Goal: Find specific page/section: Find specific page/section

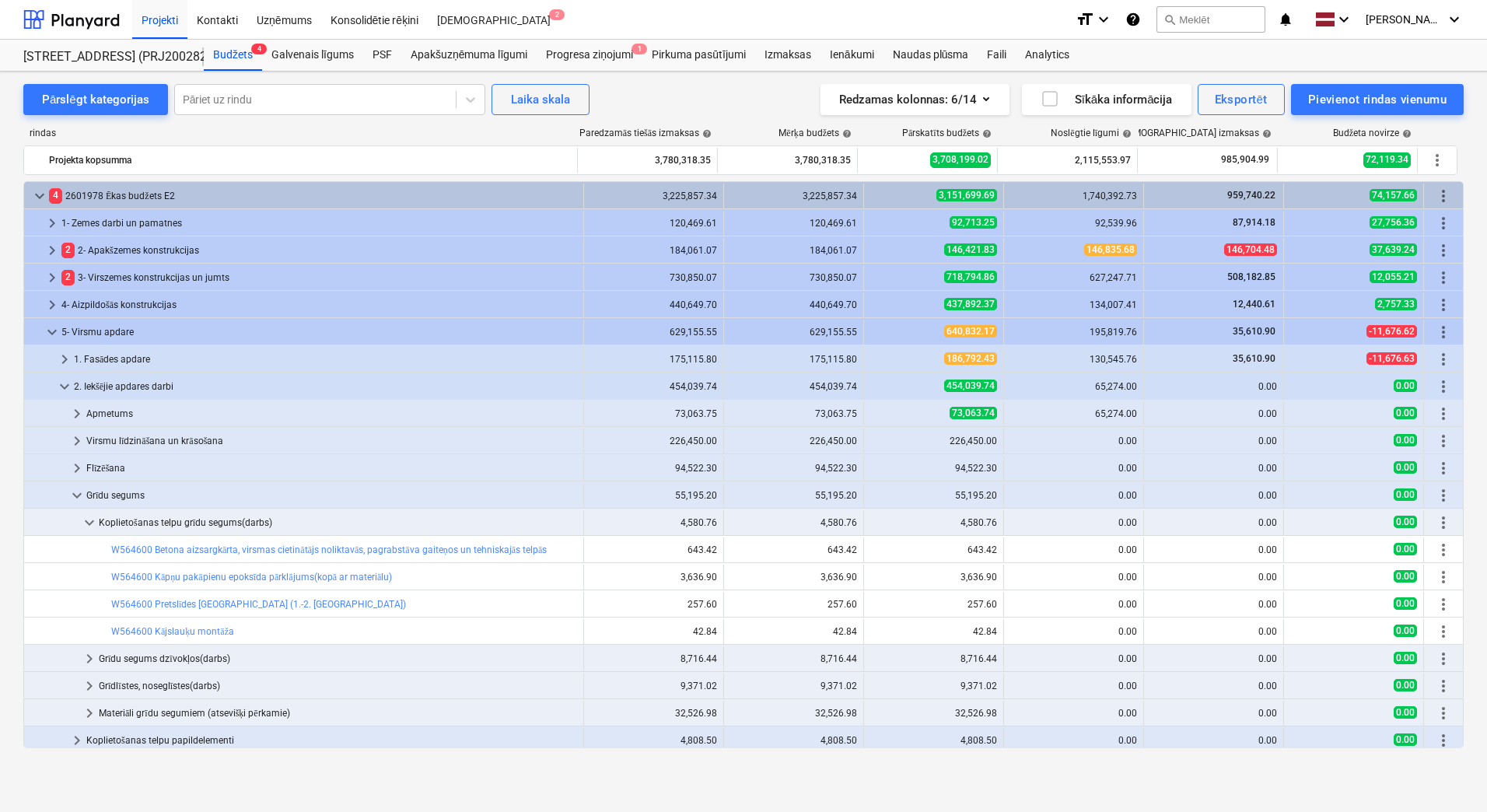
click at [36, 189] on span "keyboard_arrow_down" at bounding box center [39, 195] width 19 height 19
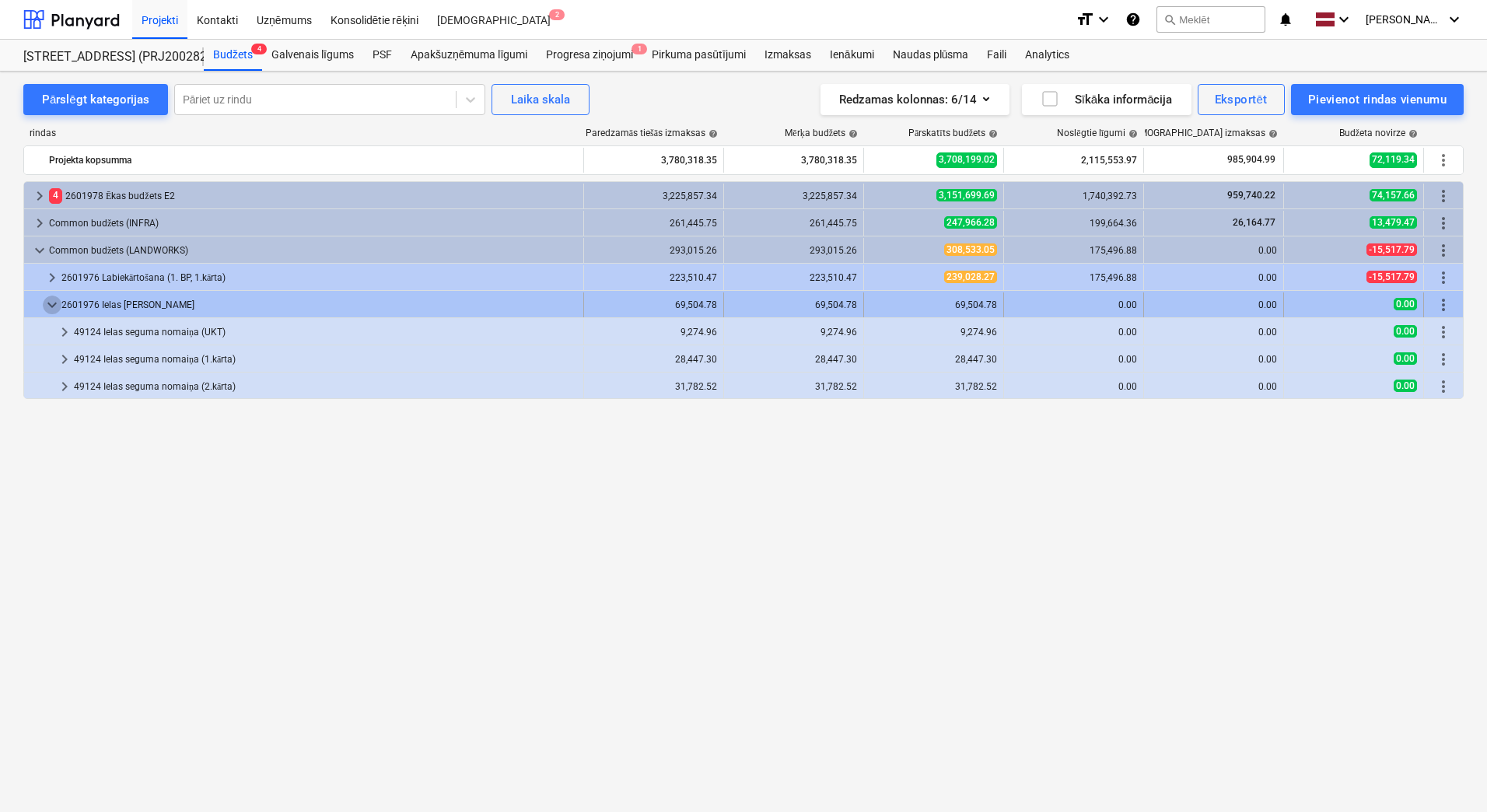
click at [48, 304] on span "keyboard_arrow_down" at bounding box center [51, 304] width 19 height 19
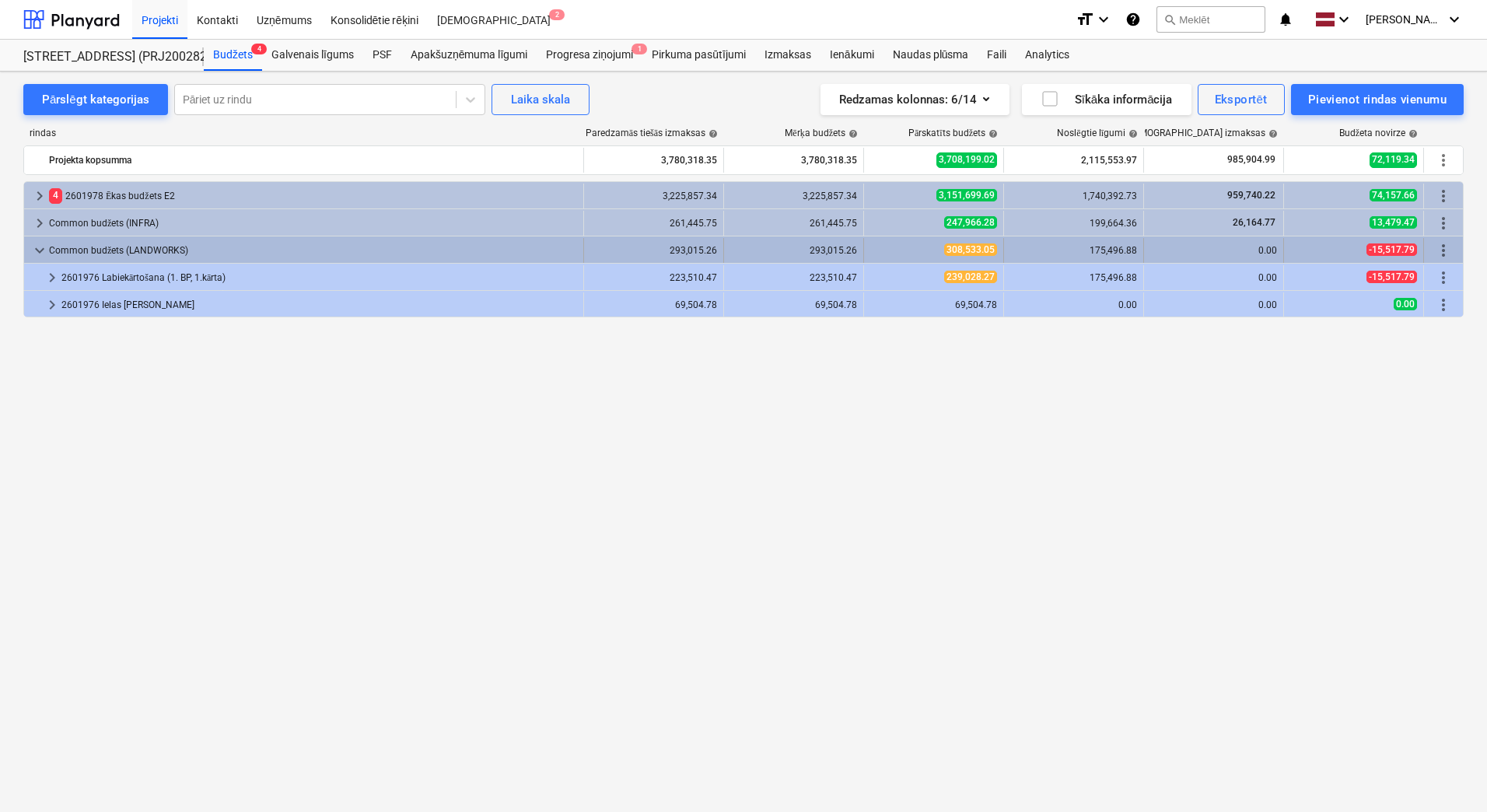
click at [41, 249] on span "keyboard_arrow_down" at bounding box center [39, 250] width 19 height 19
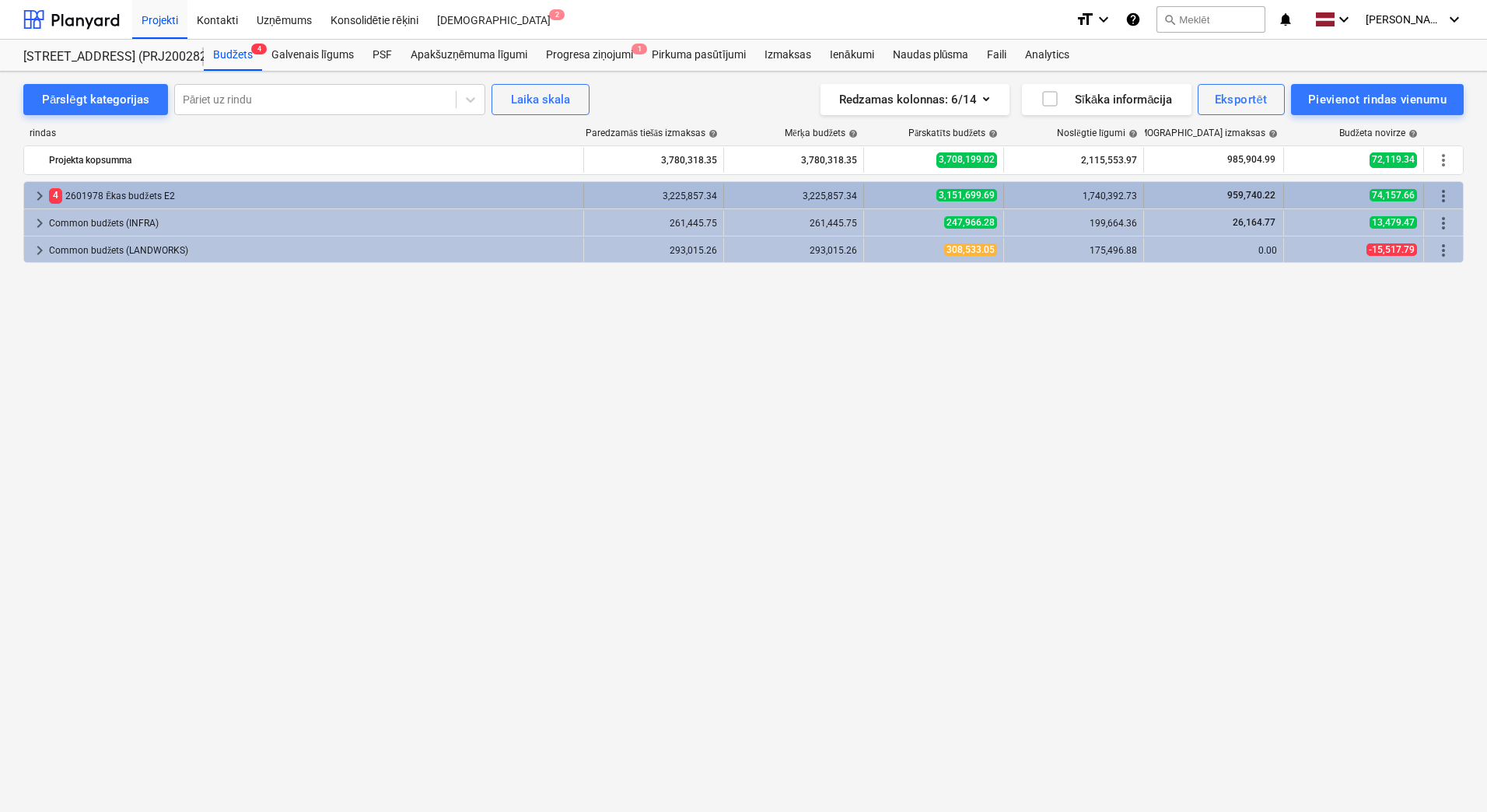
click at [123, 190] on div "4 2601978 Ēkas budžets E2" at bounding box center [313, 195] width 528 height 25
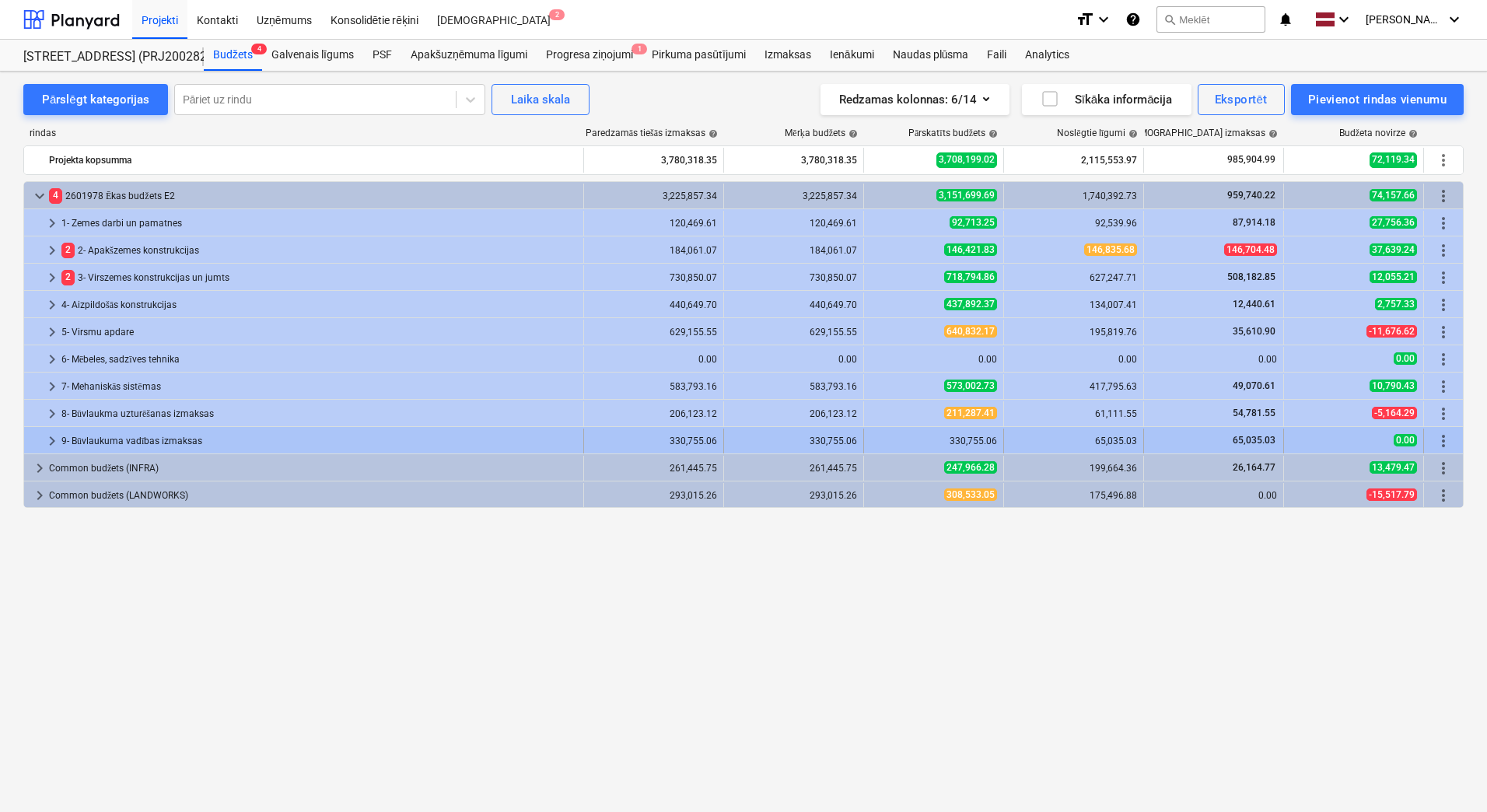
click at [57, 437] on span "keyboard_arrow_right" at bounding box center [51, 440] width 19 height 19
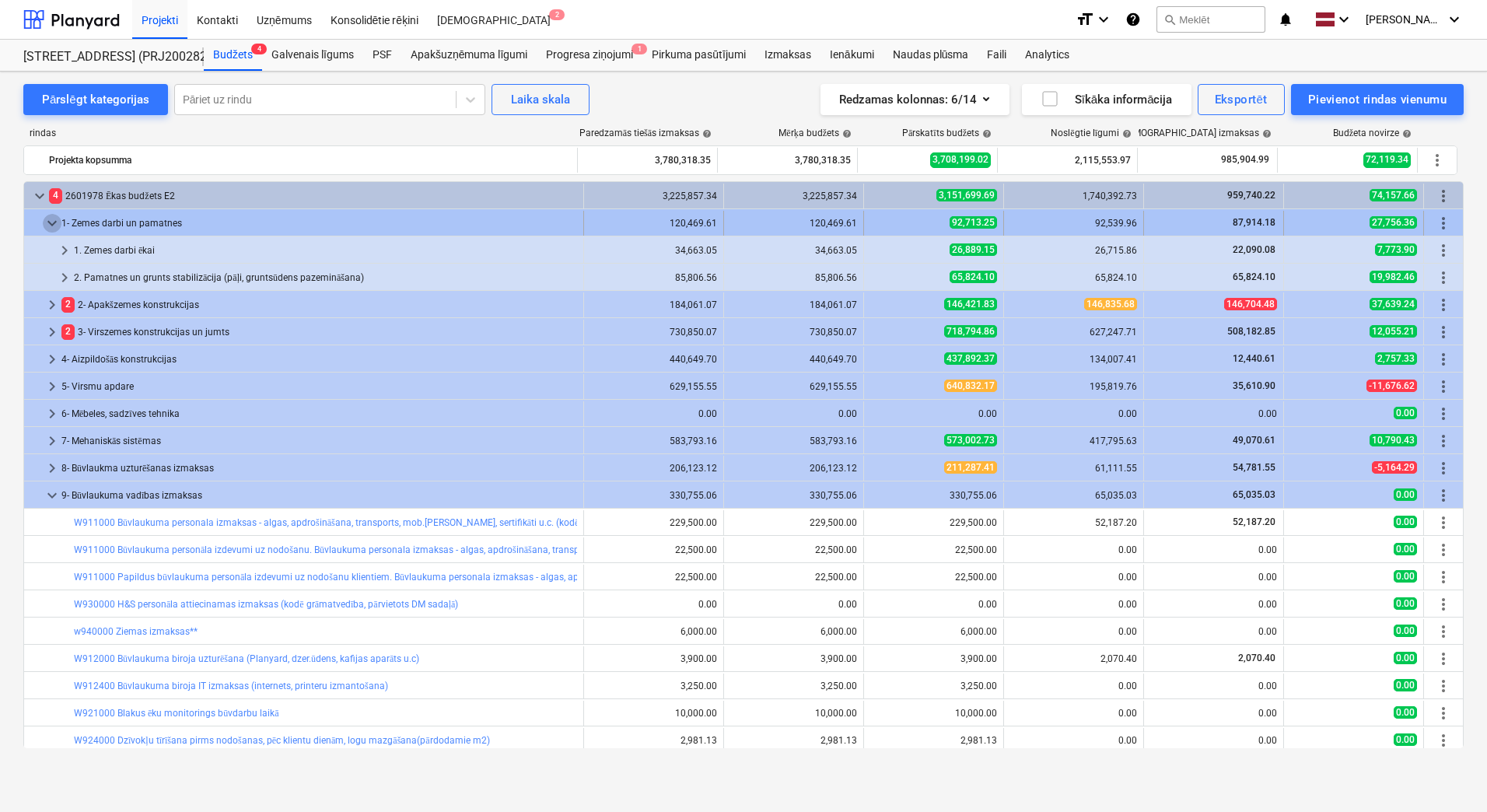
click at [53, 222] on span "keyboard_arrow_down" at bounding box center [51, 223] width 19 height 19
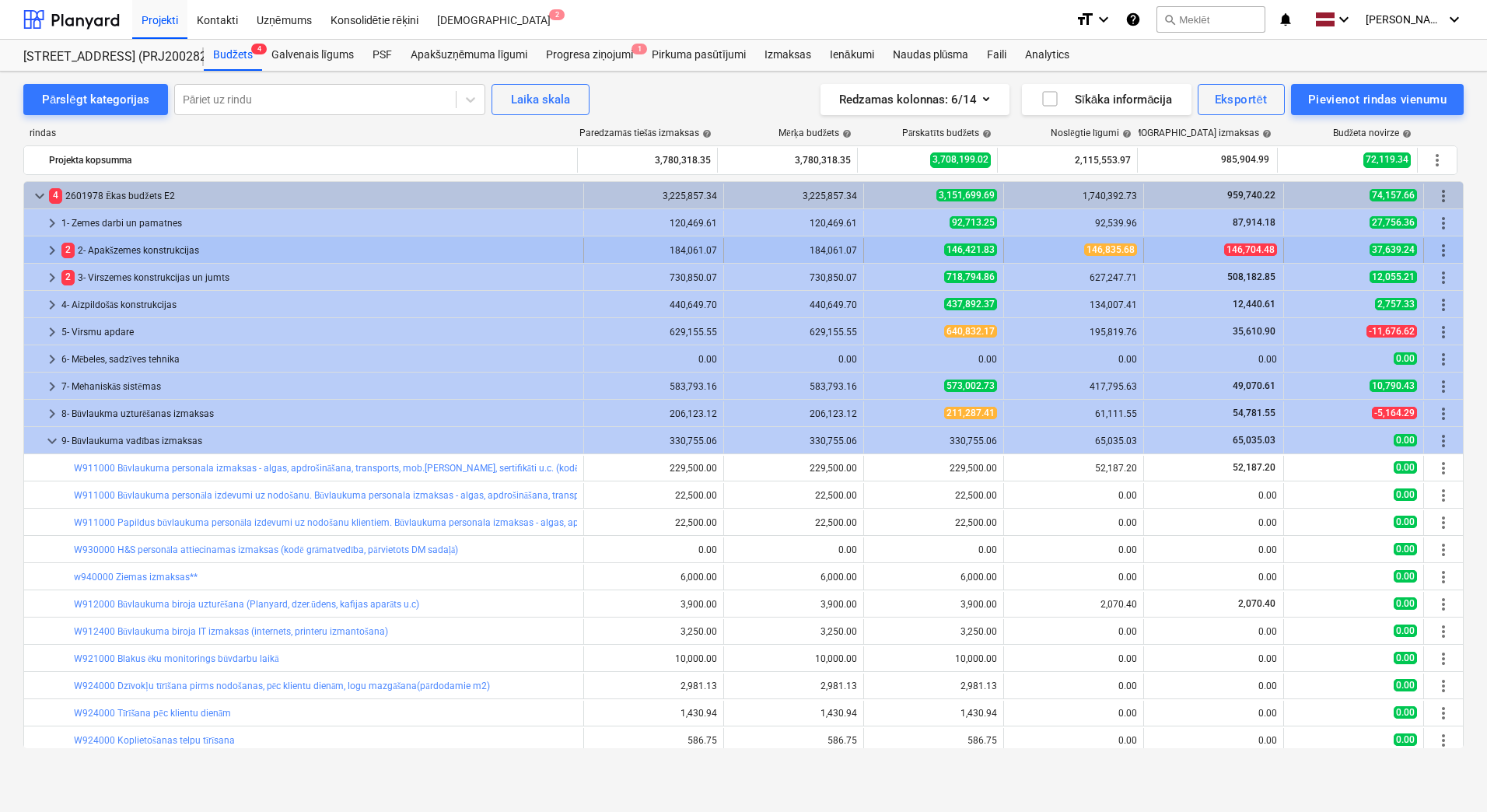
click at [55, 244] on span "keyboard_arrow_right" at bounding box center [51, 250] width 19 height 19
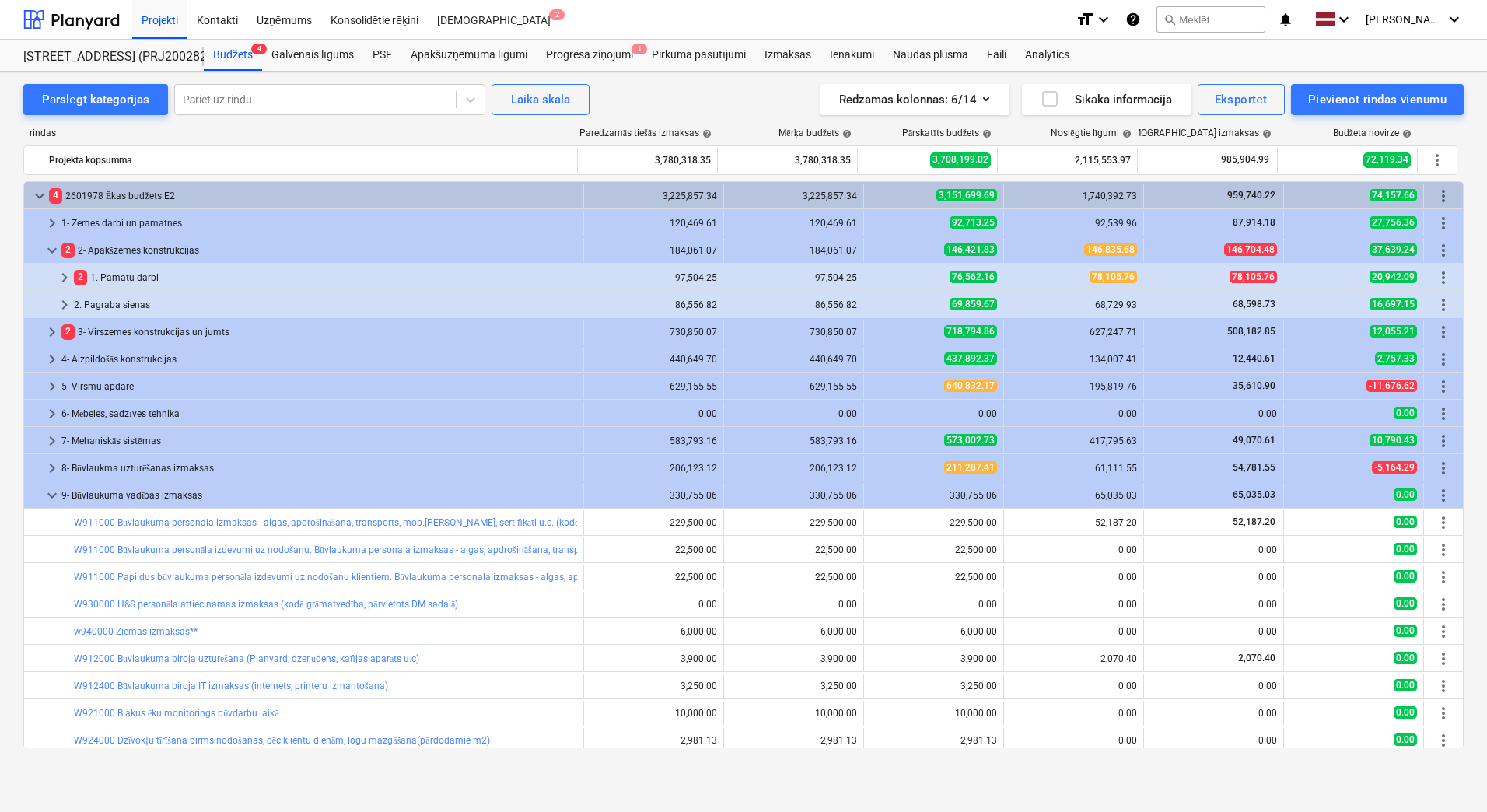
click at [55, 244] on span "keyboard_arrow_down" at bounding box center [51, 250] width 19 height 19
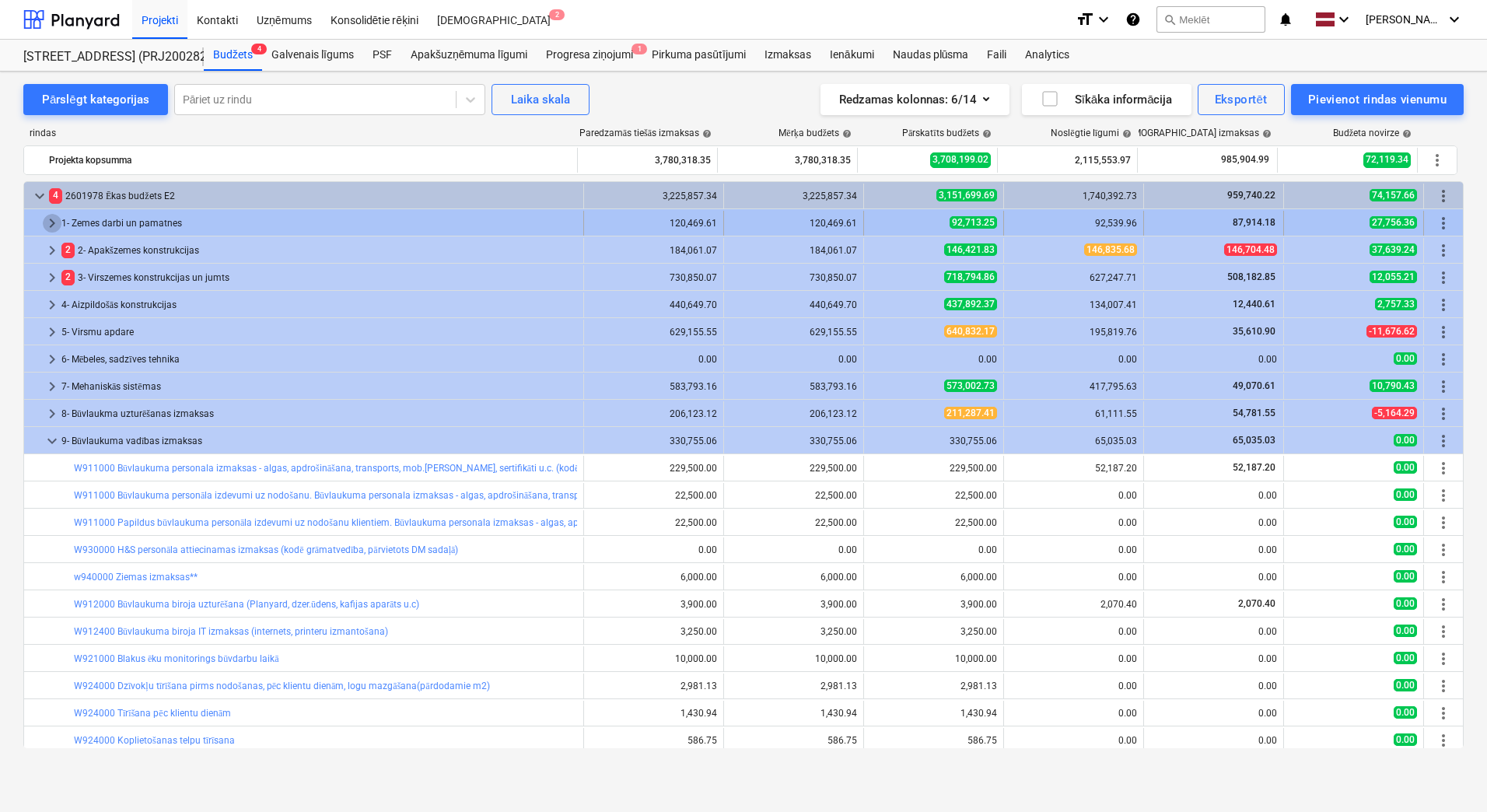
click at [55, 224] on span "keyboard_arrow_right" at bounding box center [51, 223] width 19 height 19
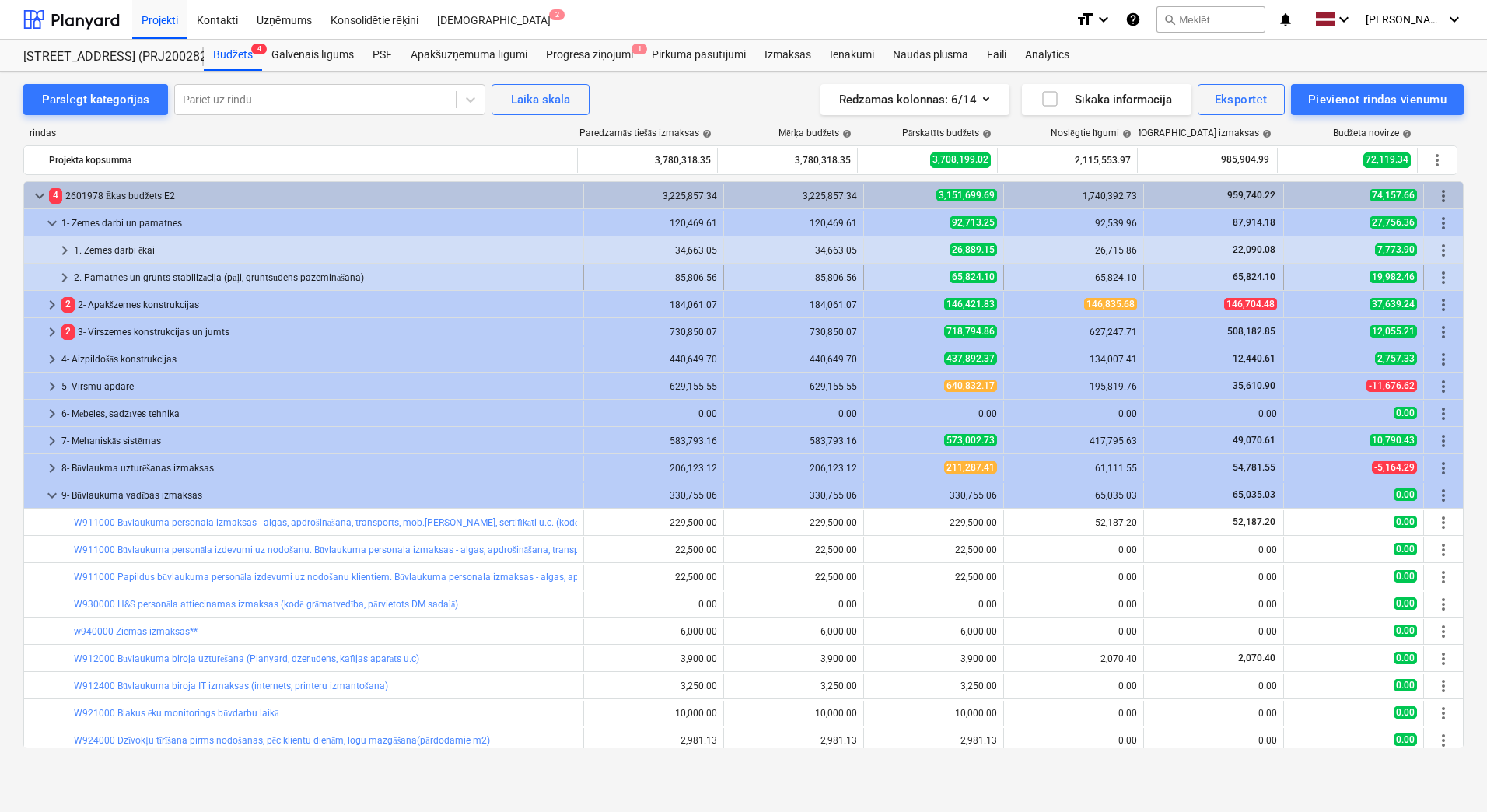
click at [68, 273] on span "keyboard_arrow_right" at bounding box center [64, 277] width 19 height 19
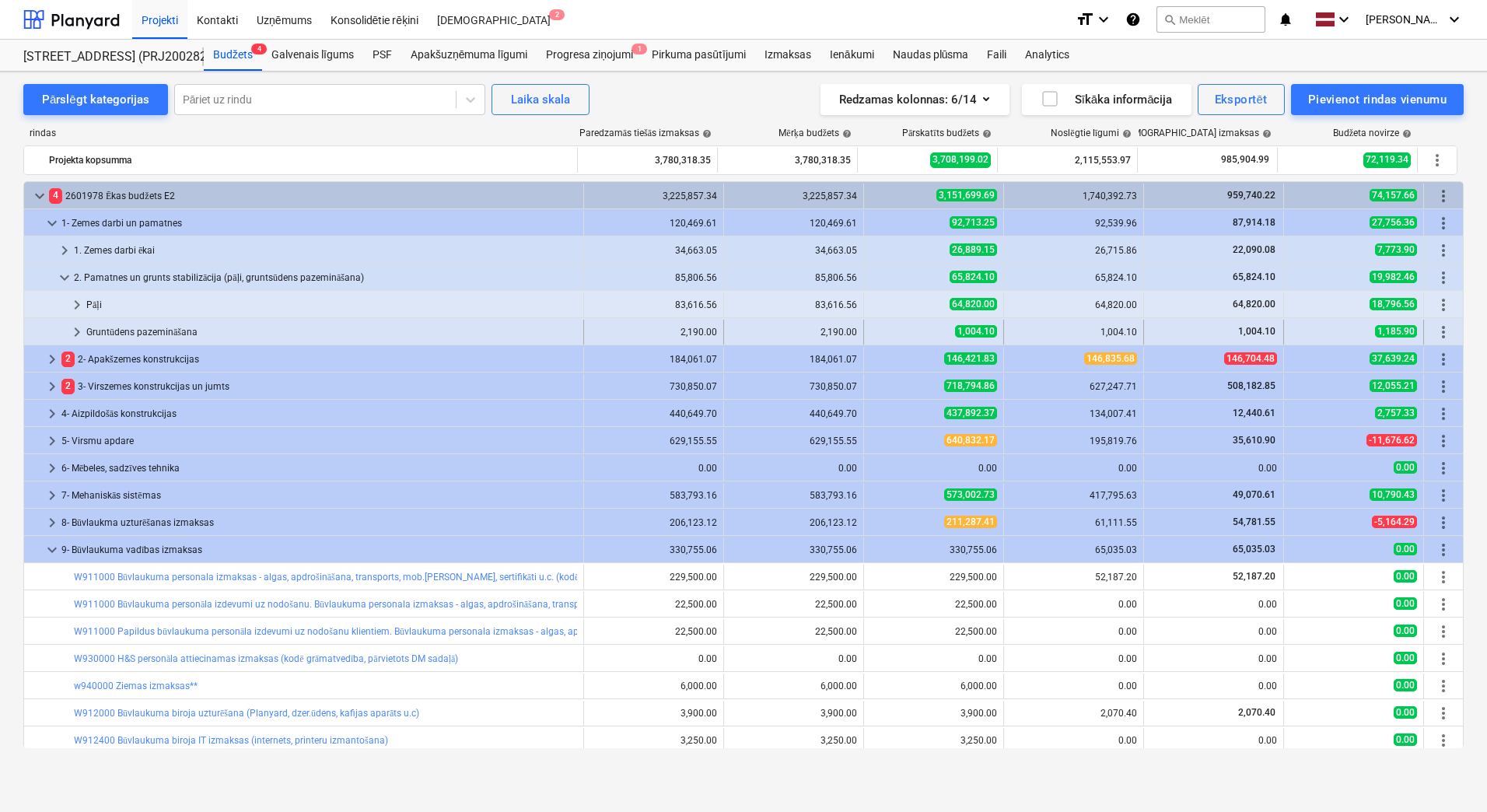
click at [70, 329] on span "keyboard_arrow_right" at bounding box center [77, 332] width 19 height 19
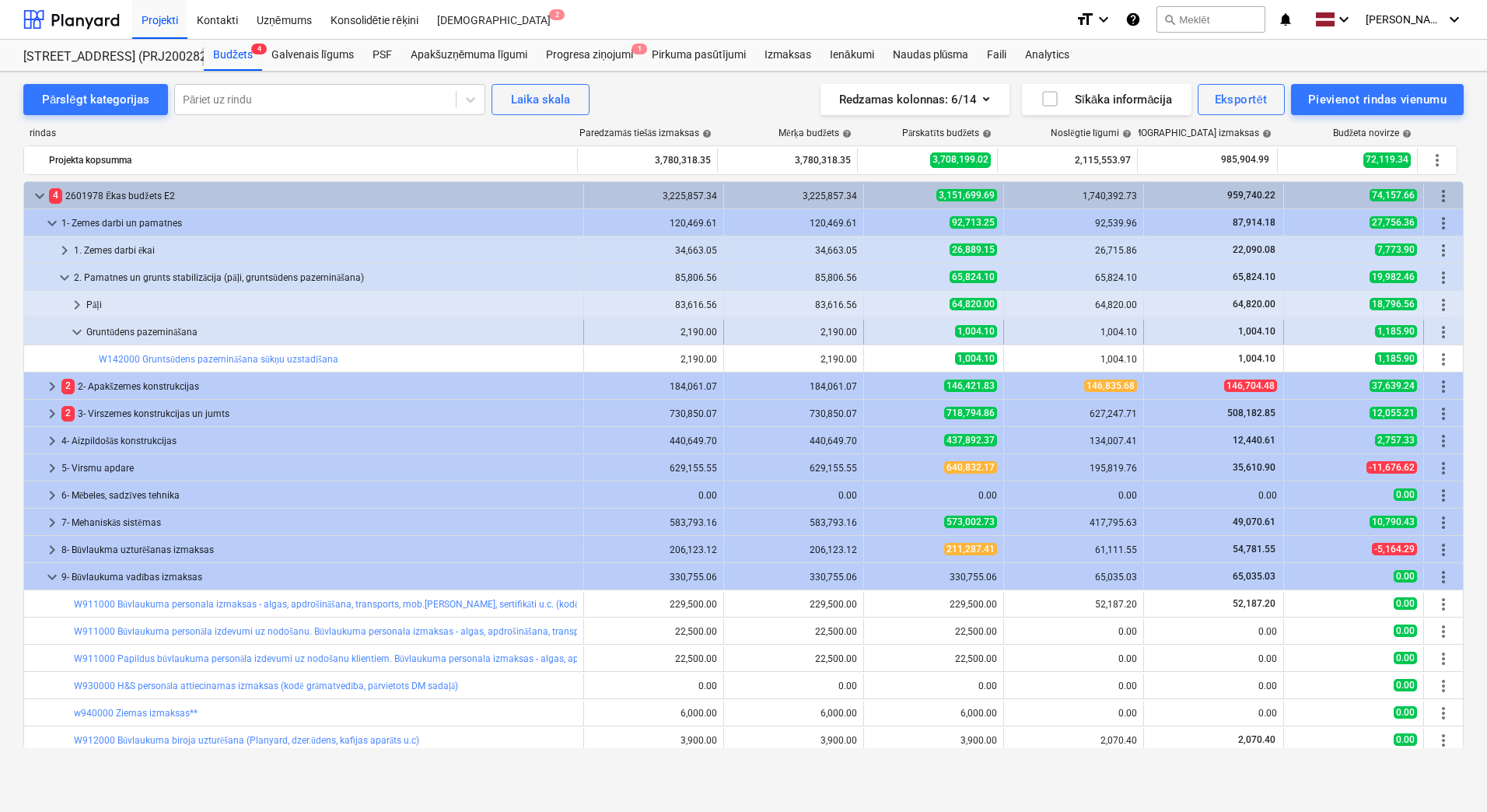
click at [199, 328] on div "Gruntūdens pazemināšana" at bounding box center [331, 332] width 490 height 25
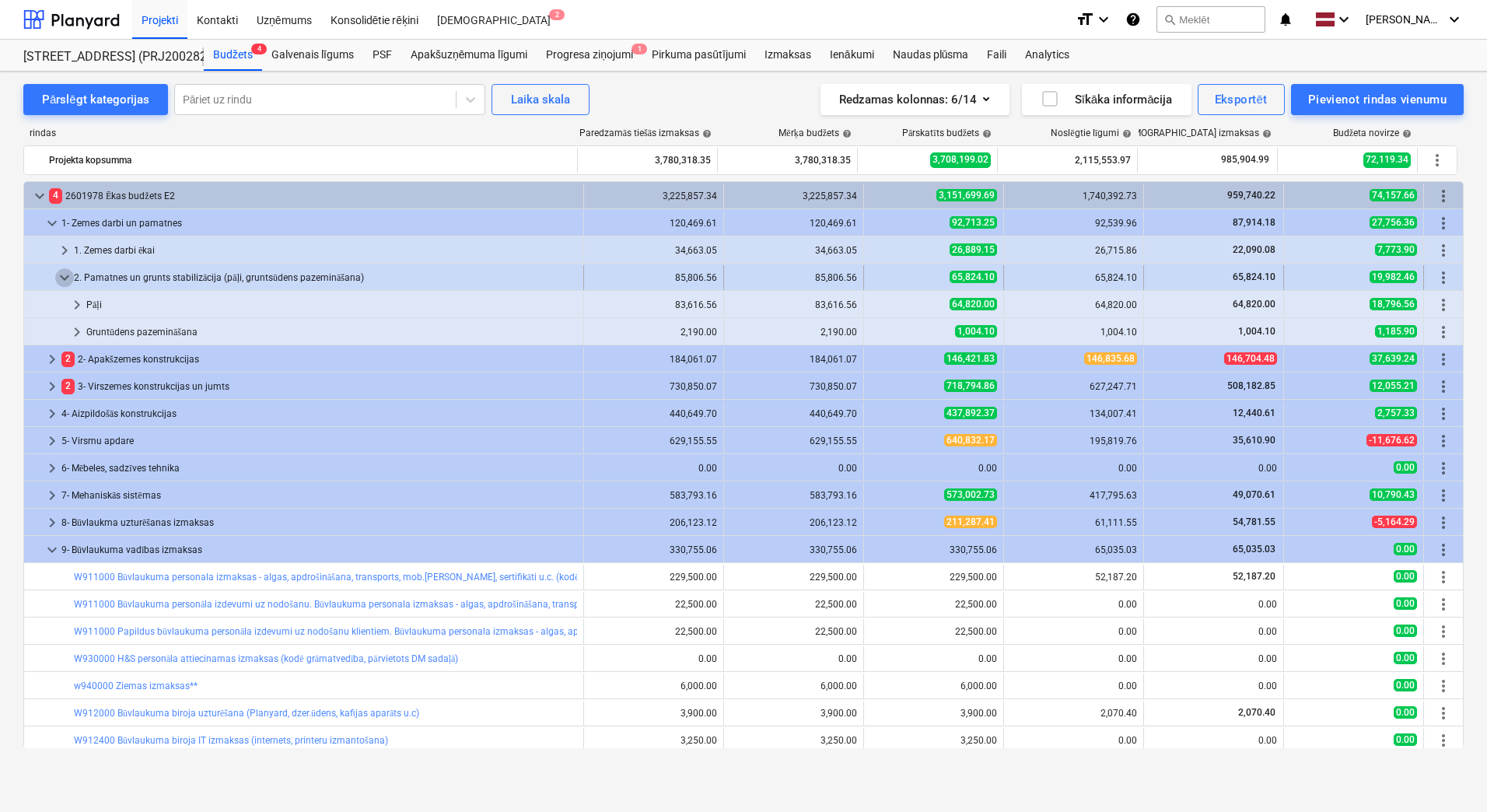
click at [65, 273] on span "keyboard_arrow_down" at bounding box center [64, 277] width 19 height 19
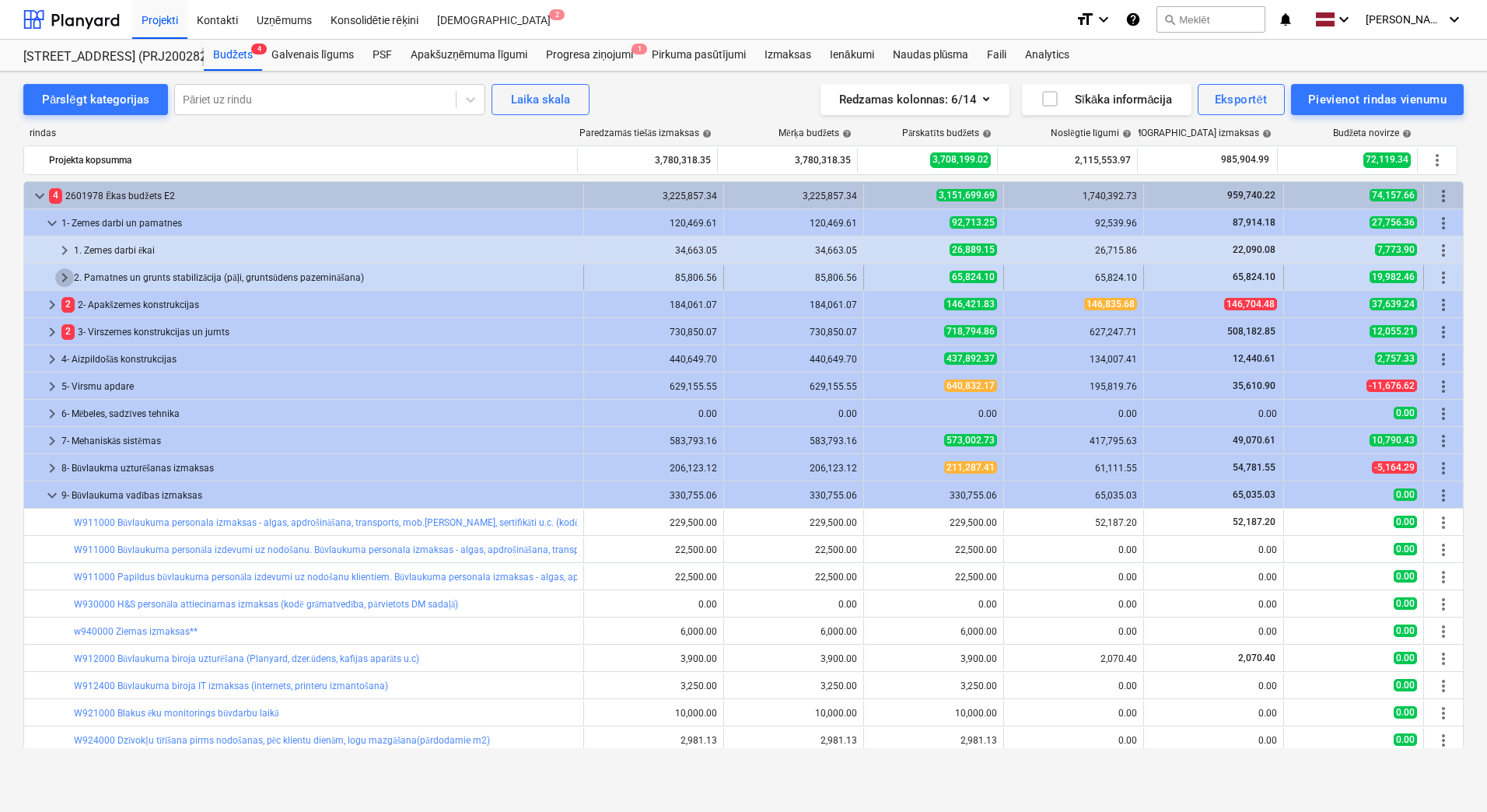
click at [69, 276] on span "keyboard_arrow_right" at bounding box center [64, 277] width 19 height 19
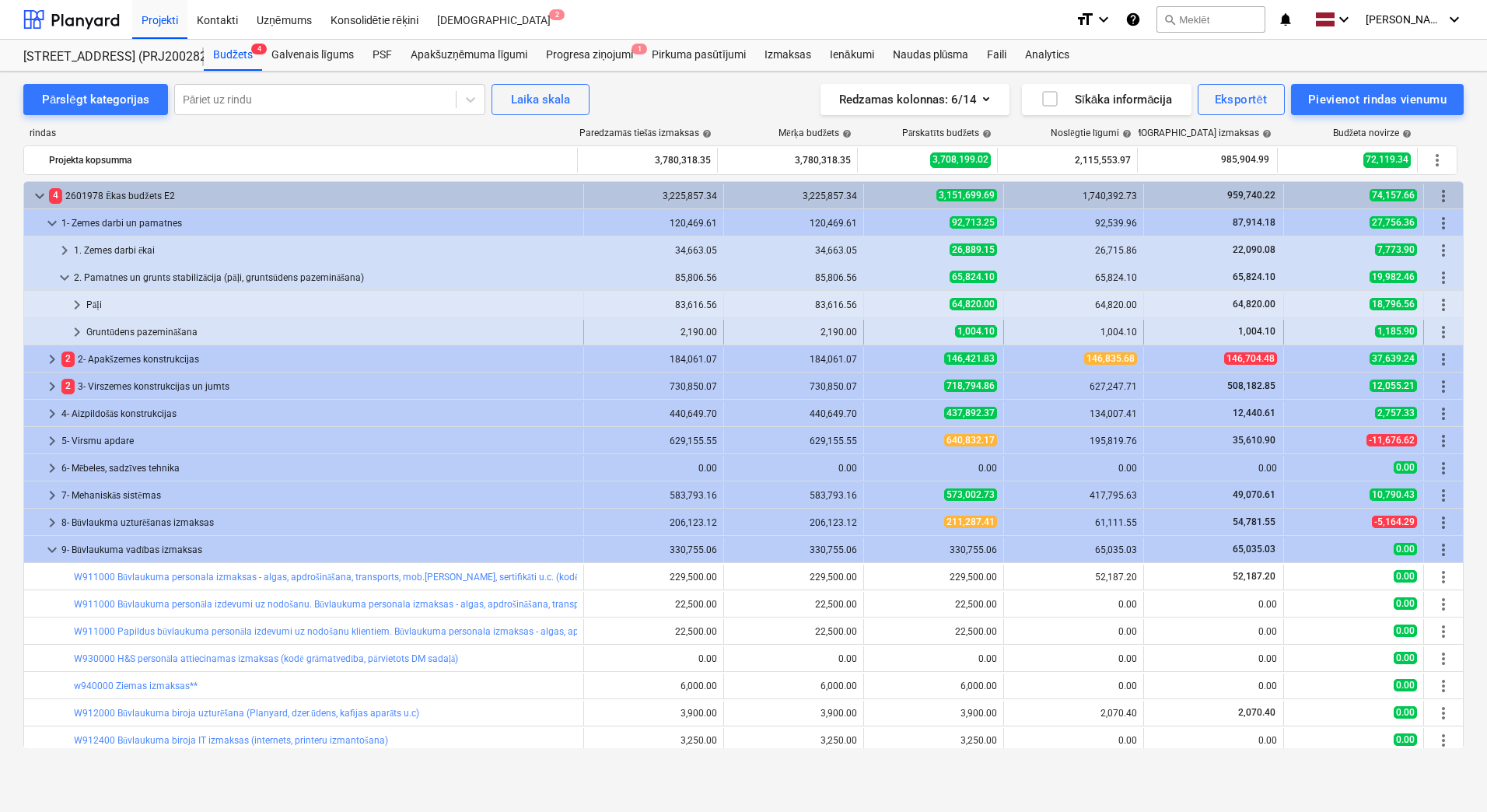
click at [79, 334] on span "keyboard_arrow_right" at bounding box center [77, 332] width 19 height 19
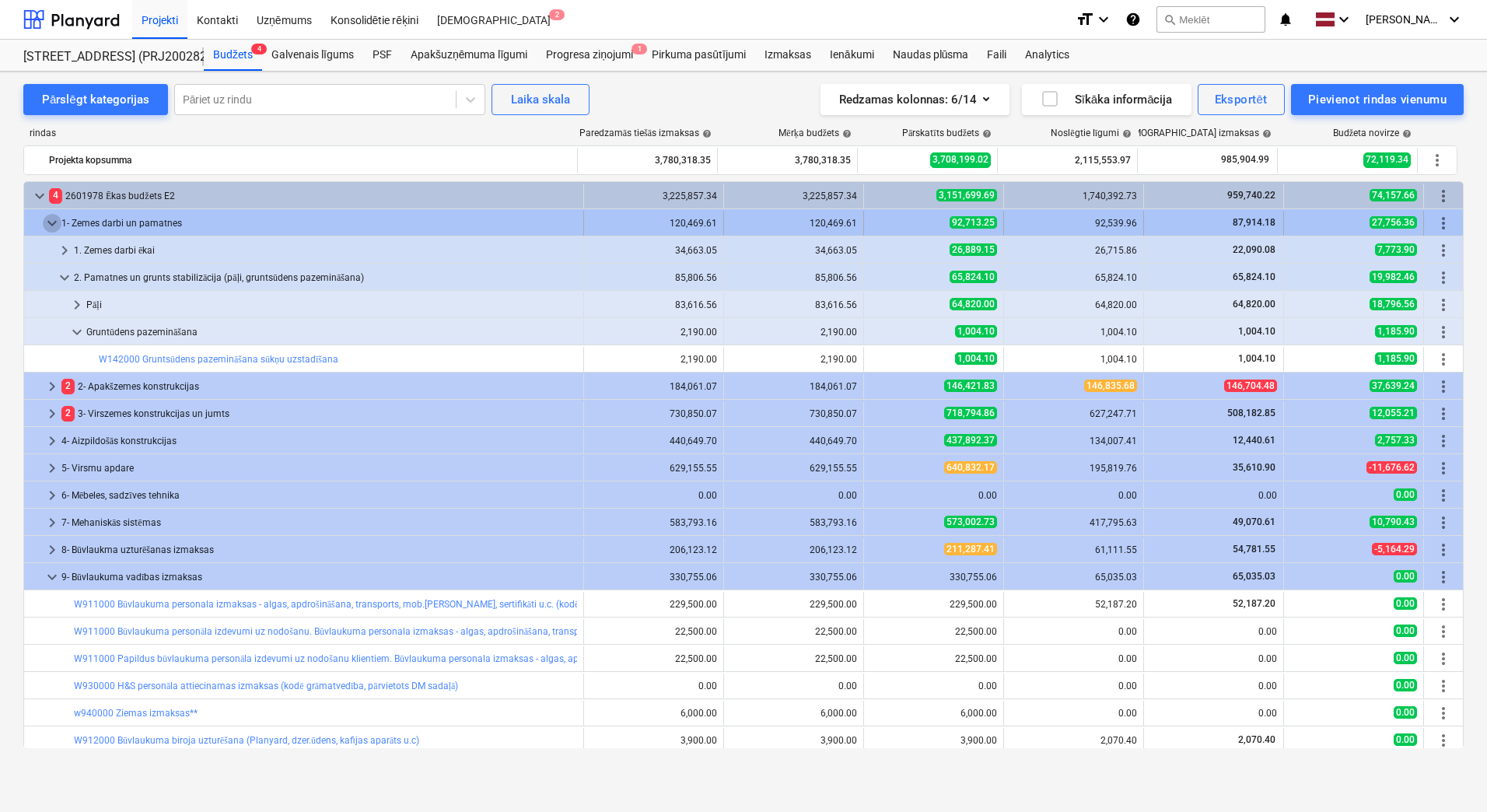
click at [52, 223] on span "keyboard_arrow_down" at bounding box center [51, 223] width 19 height 19
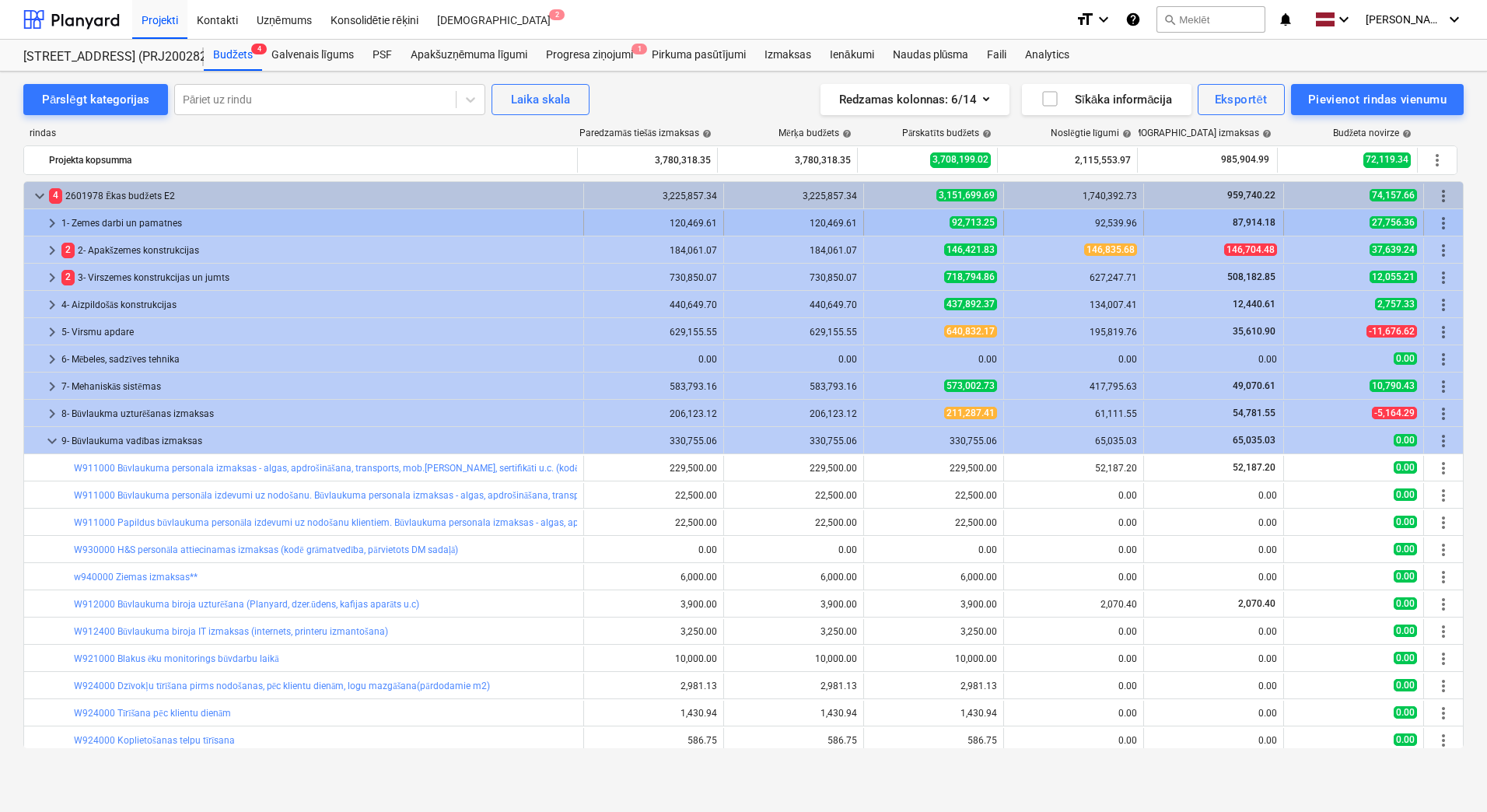
click at [55, 222] on span "keyboard_arrow_right" at bounding box center [51, 223] width 19 height 19
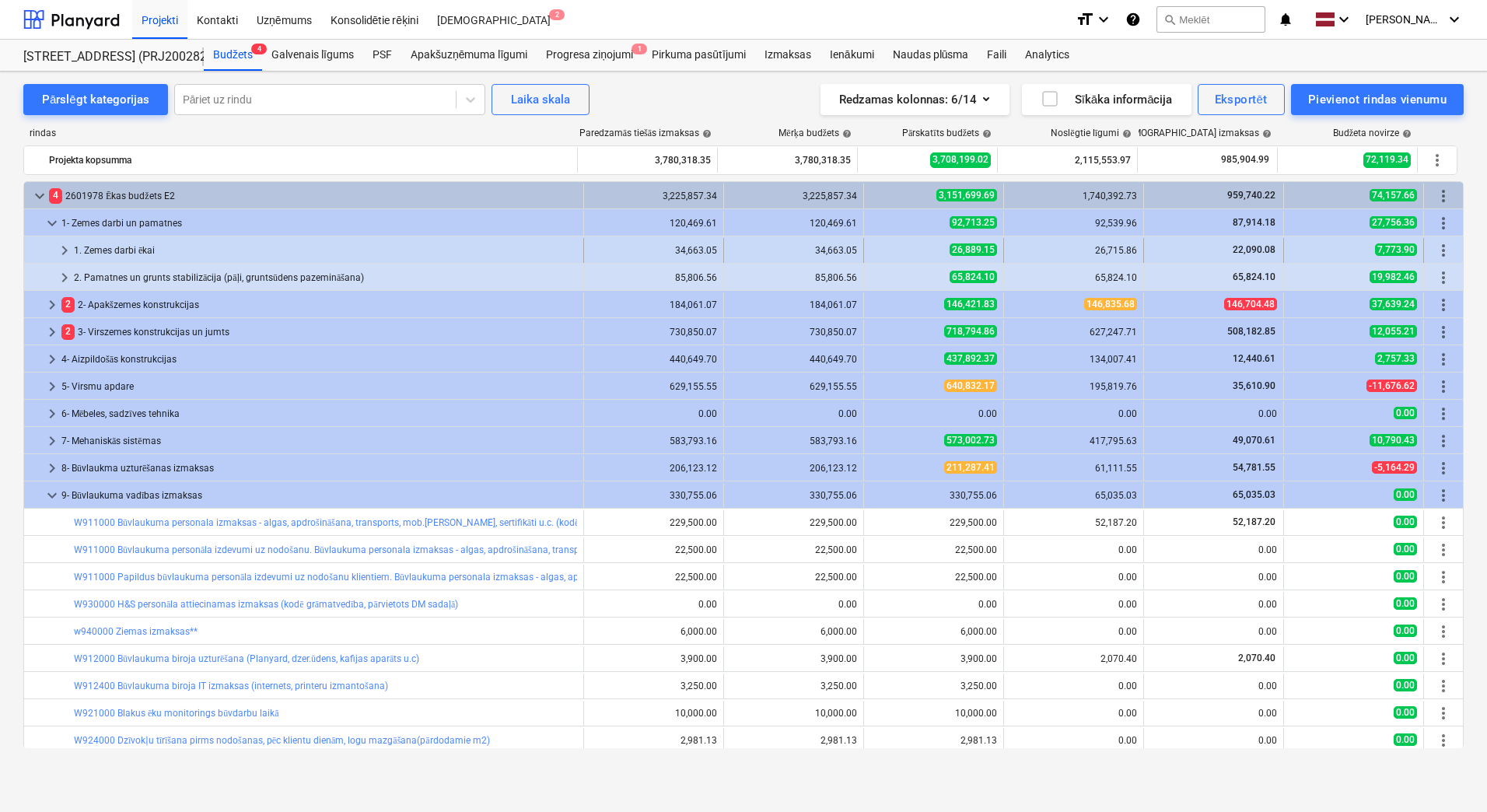
click at [112, 247] on div "1. Zemes darbi ēkai" at bounding box center [326, 250] width 503 height 25
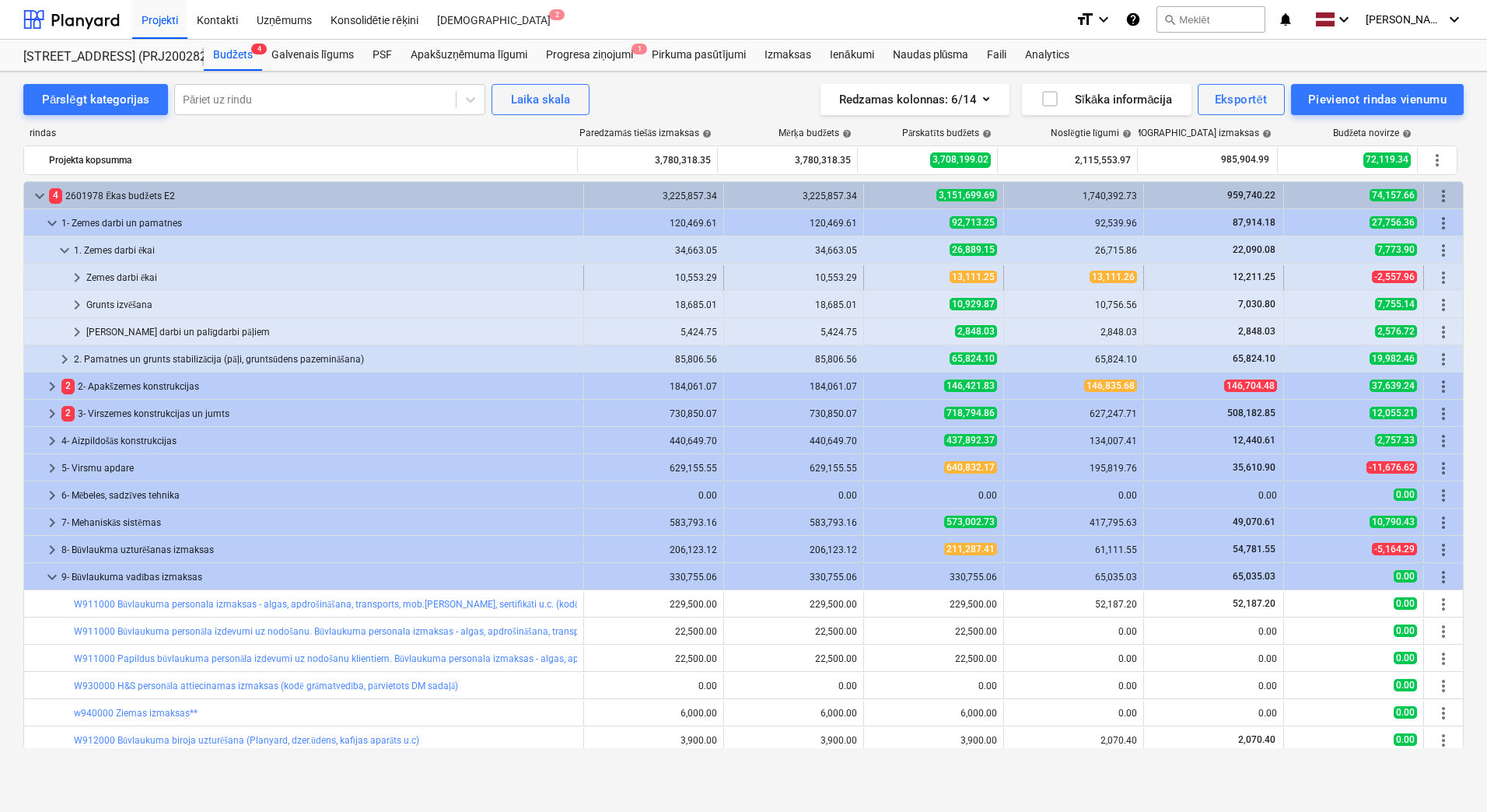
click at [106, 269] on div "Zemes darbi ēkai" at bounding box center [331, 277] width 490 height 25
